Goal: Navigation & Orientation: Find specific page/section

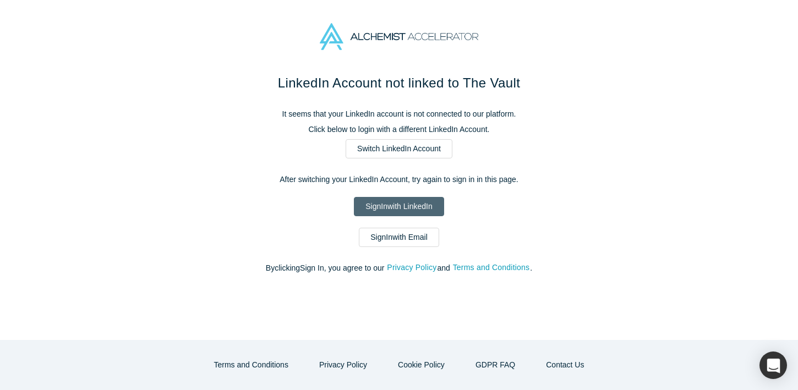
click at [390, 211] on link "Sign In with LinkedIn" at bounding box center [399, 206] width 90 height 19
